Goal: Task Accomplishment & Management: Manage account settings

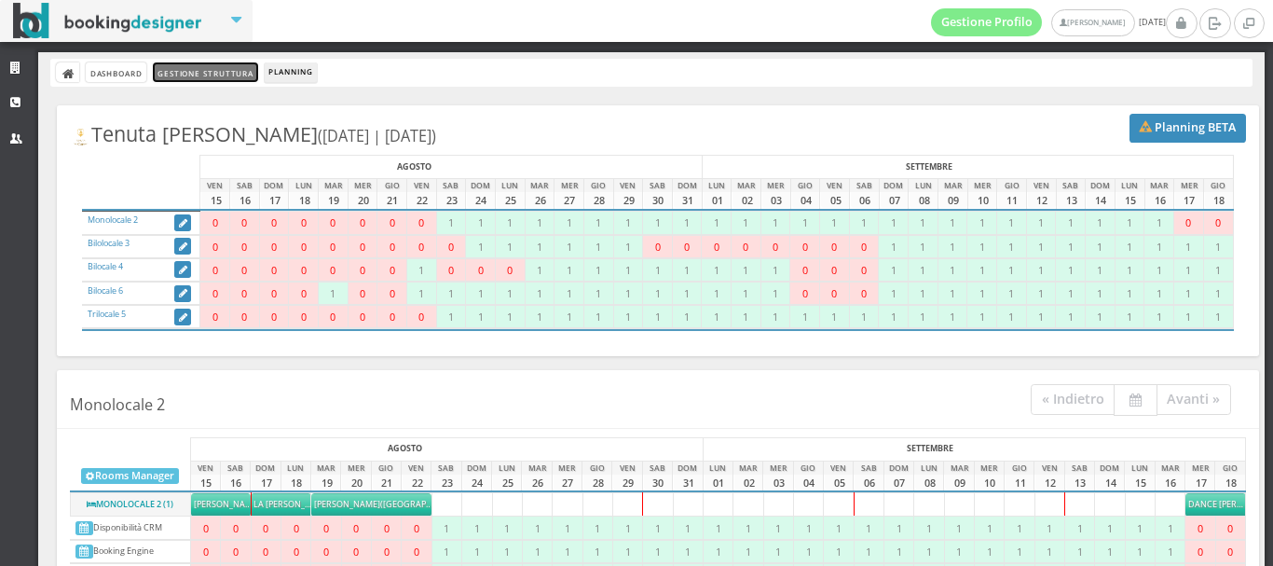
click at [195, 64] on link "Gestione Struttura" at bounding box center [205, 72] width 104 height 20
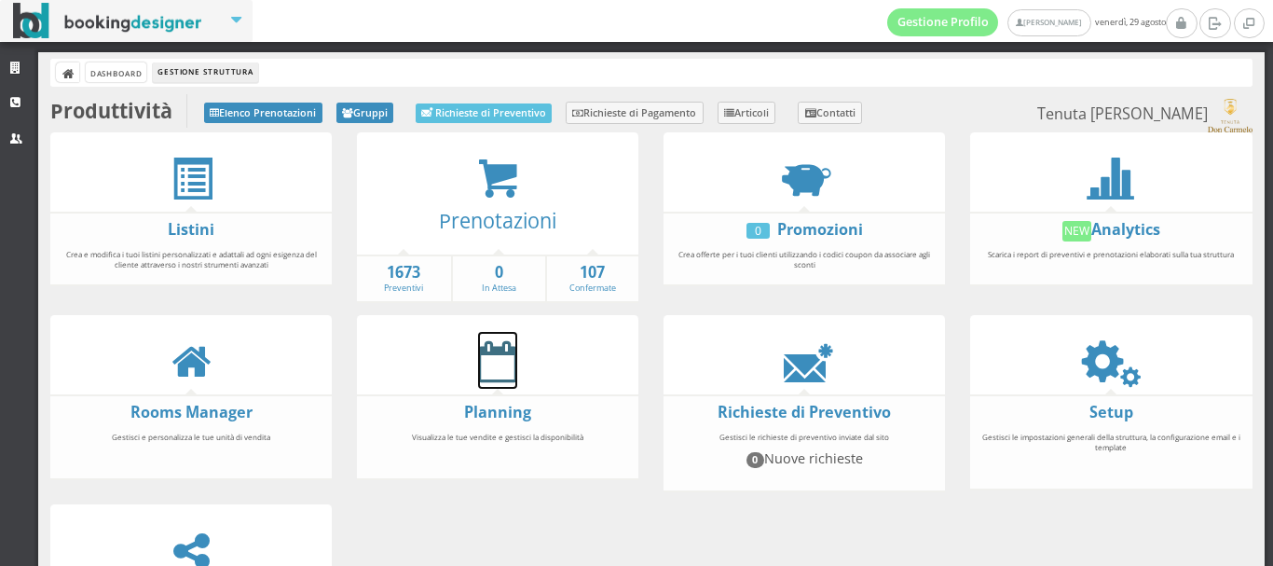
click at [487, 365] on icon at bounding box center [497, 361] width 39 height 42
click at [573, 273] on strong "107" at bounding box center [593, 272] width 92 height 21
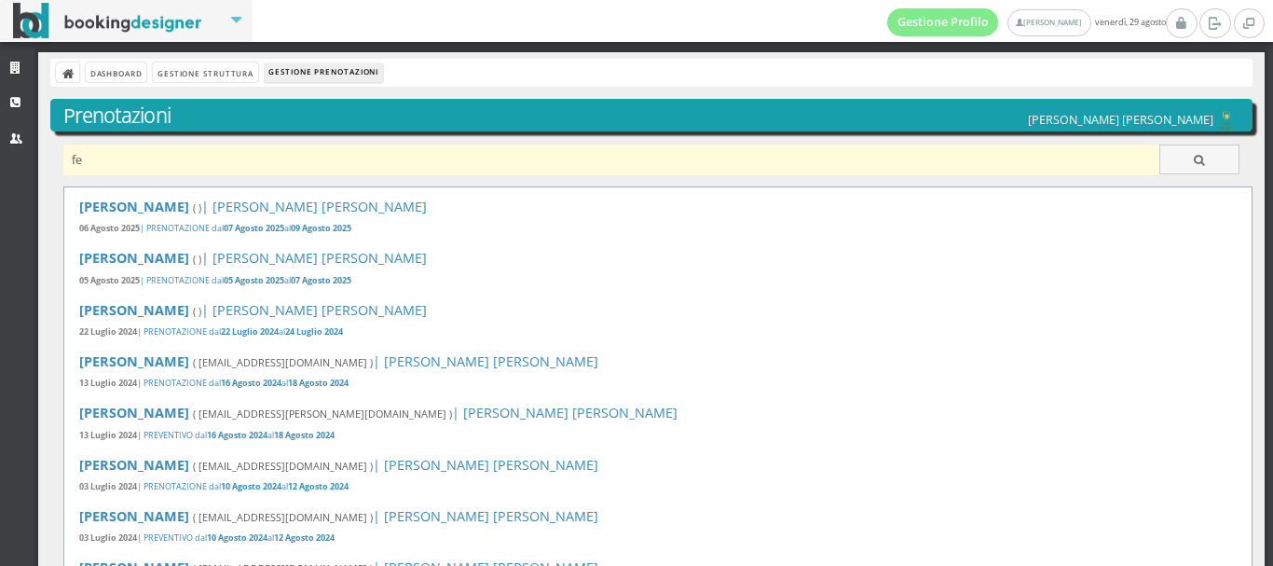
type input "f"
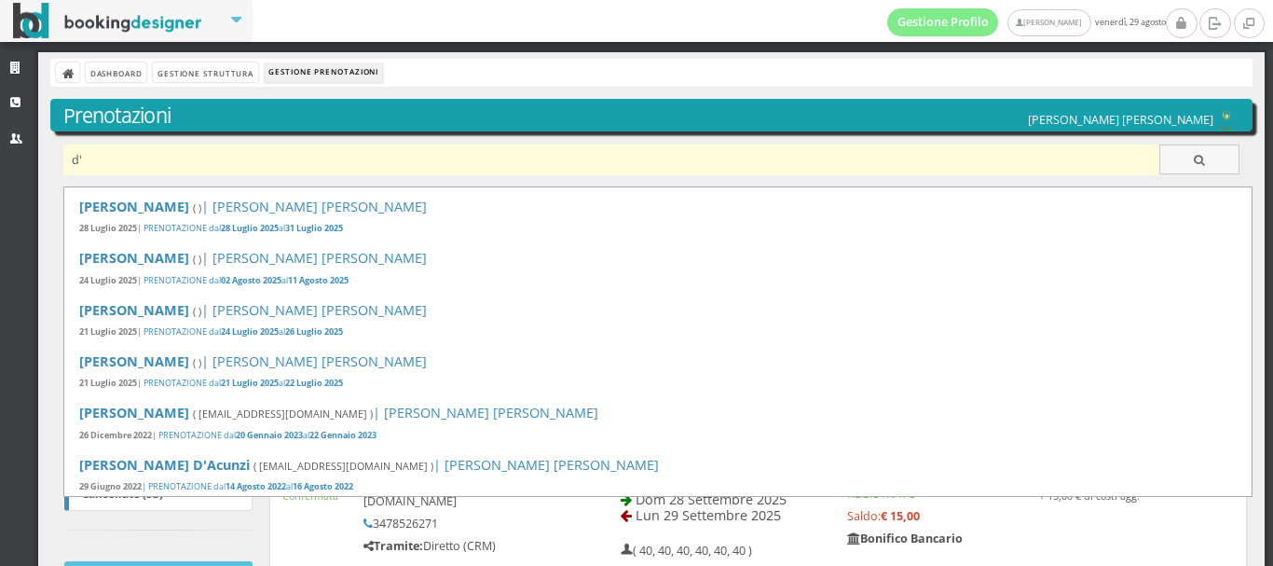
type input "d"
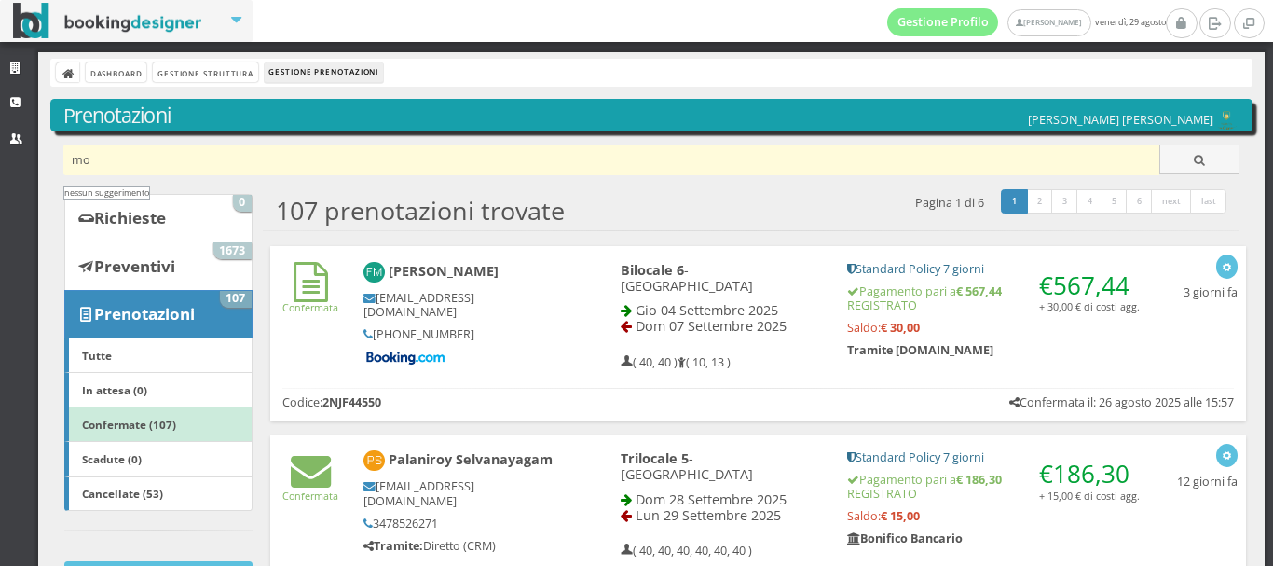
type input "m"
type input "g"
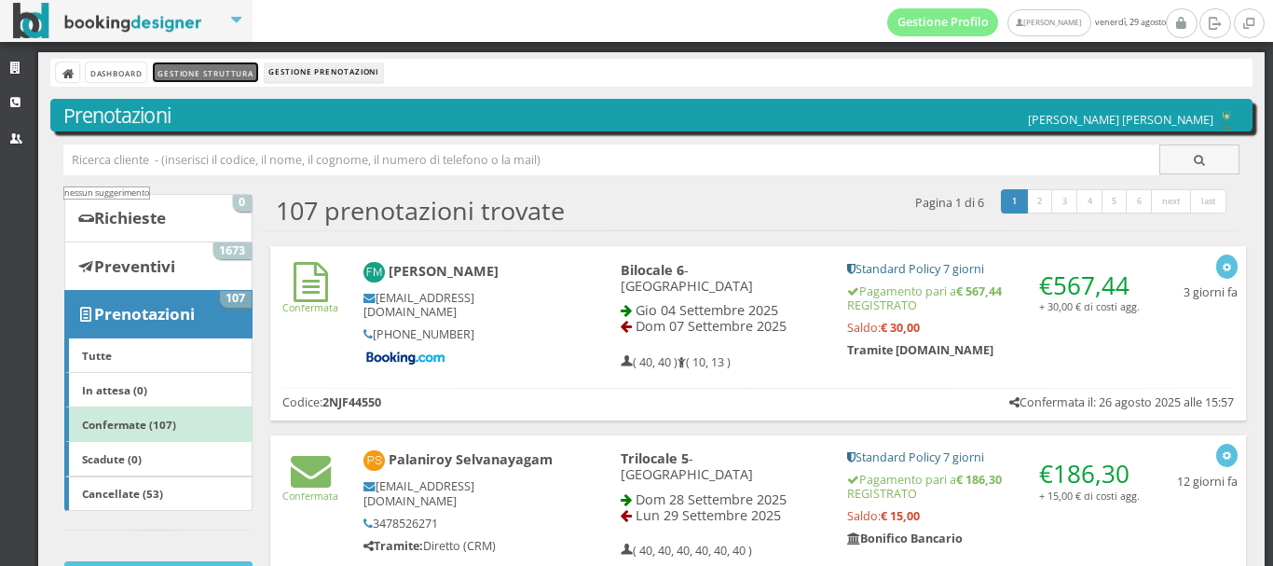
click at [198, 78] on link "Gestione Struttura" at bounding box center [205, 72] width 104 height 20
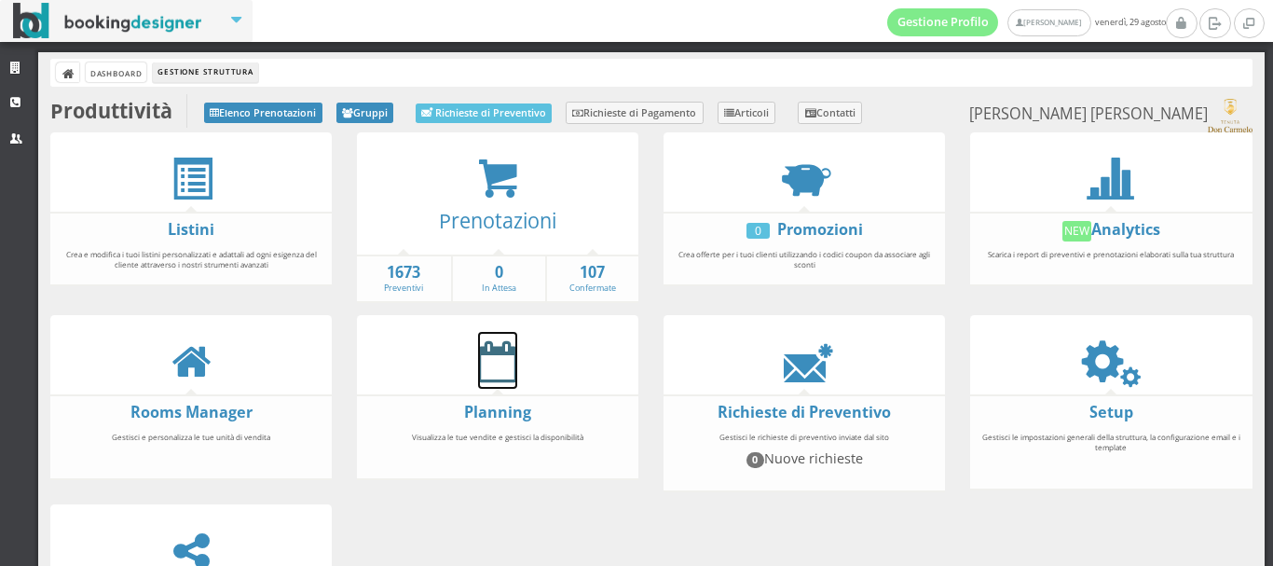
click at [502, 368] on icon at bounding box center [497, 361] width 39 height 42
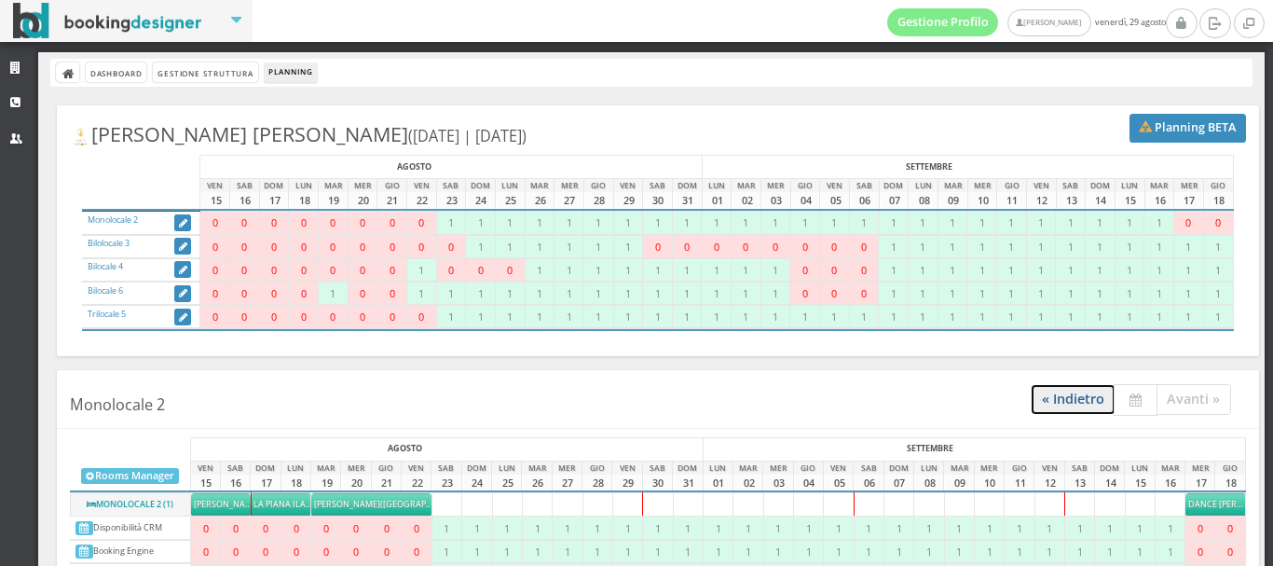
click at [1056, 400] on link "« Indietro" at bounding box center [1072, 399] width 85 height 31
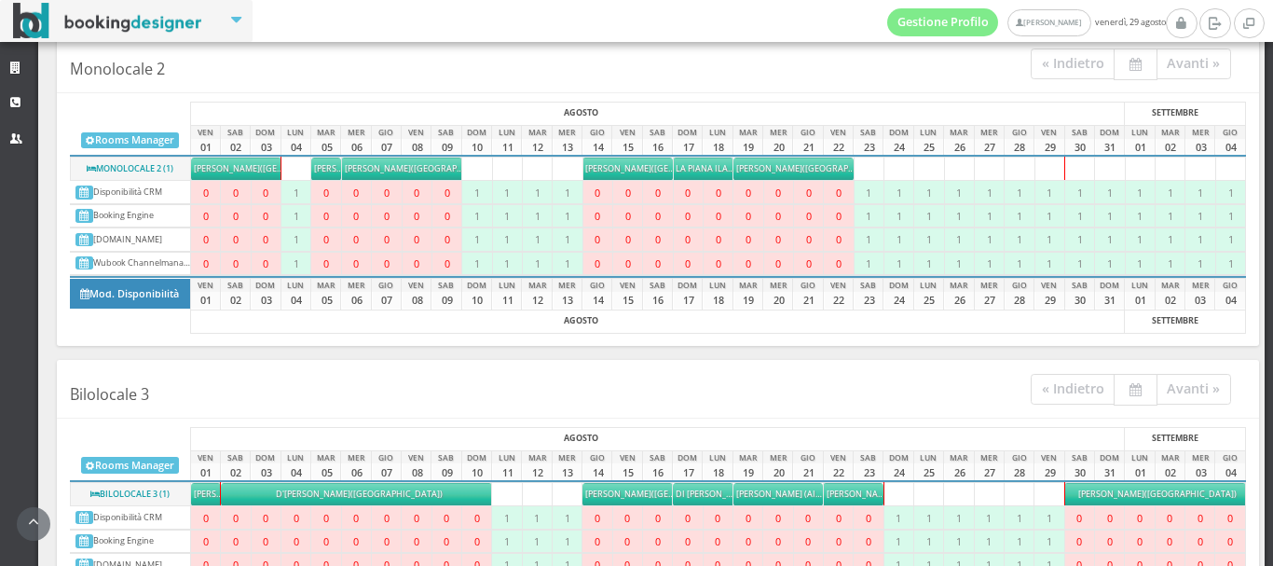
scroll to position [414, 0]
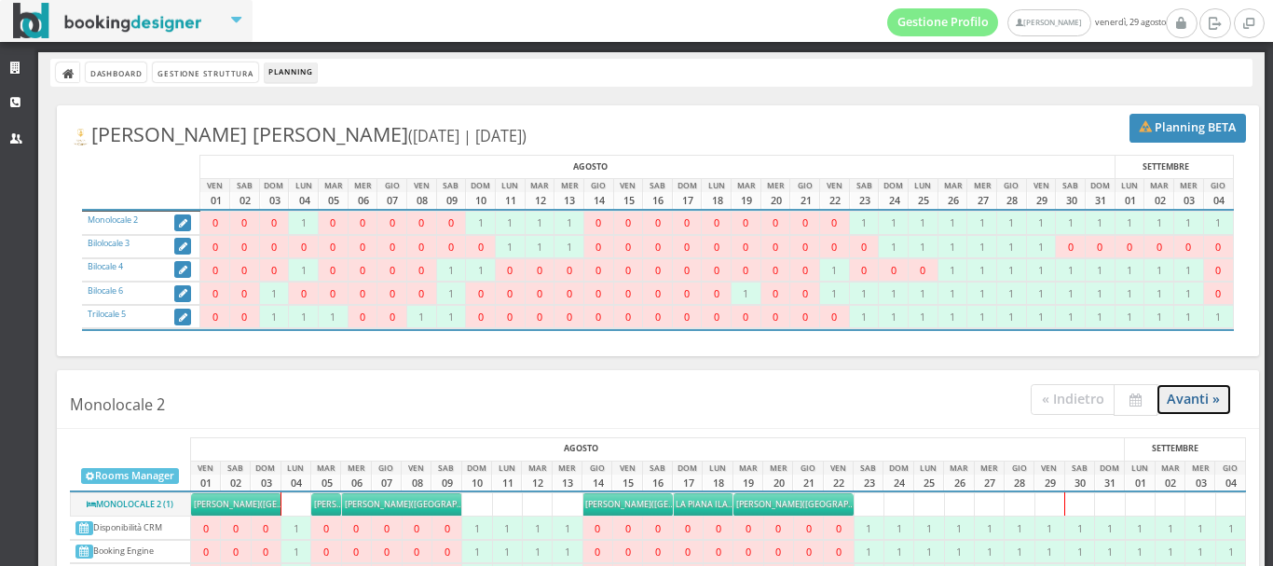
click at [1170, 399] on link "Avanti »" at bounding box center [1193, 399] width 75 height 31
